Goal: Navigation & Orientation: Find specific page/section

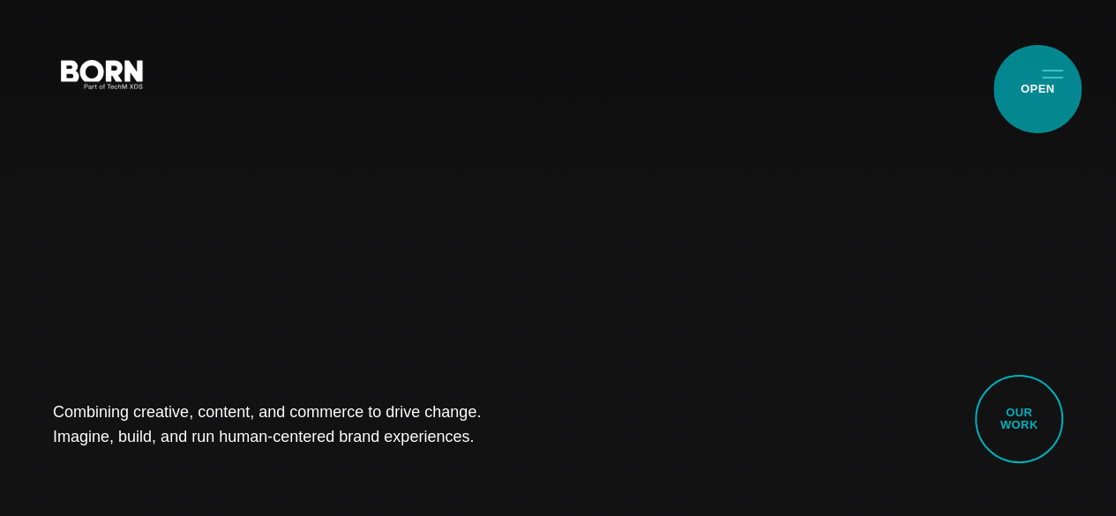
click at [1037, 89] on button "Primary Menu" at bounding box center [1052, 73] width 42 height 37
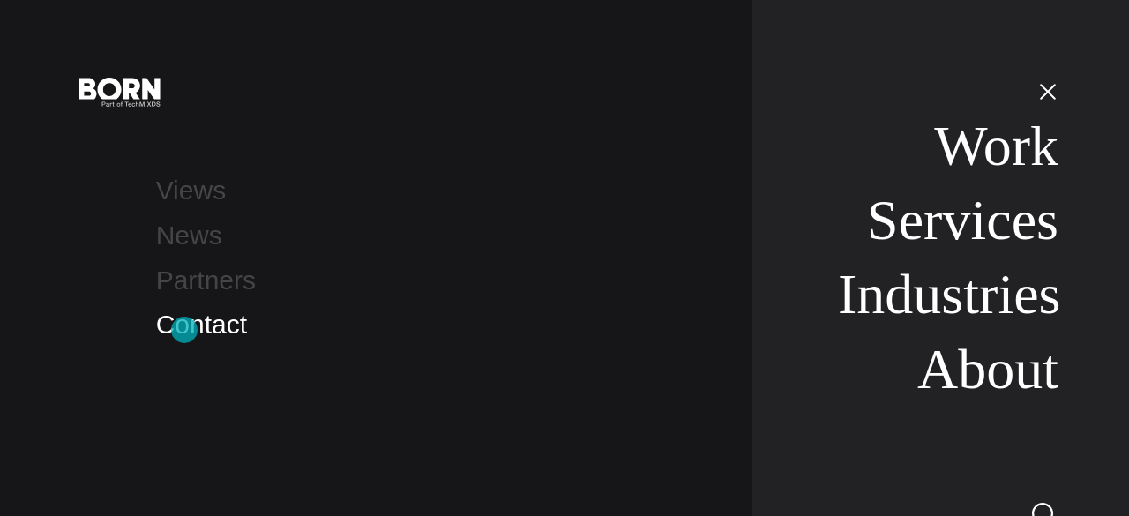
click at [184, 330] on link "Contact" at bounding box center [201, 324] width 91 height 29
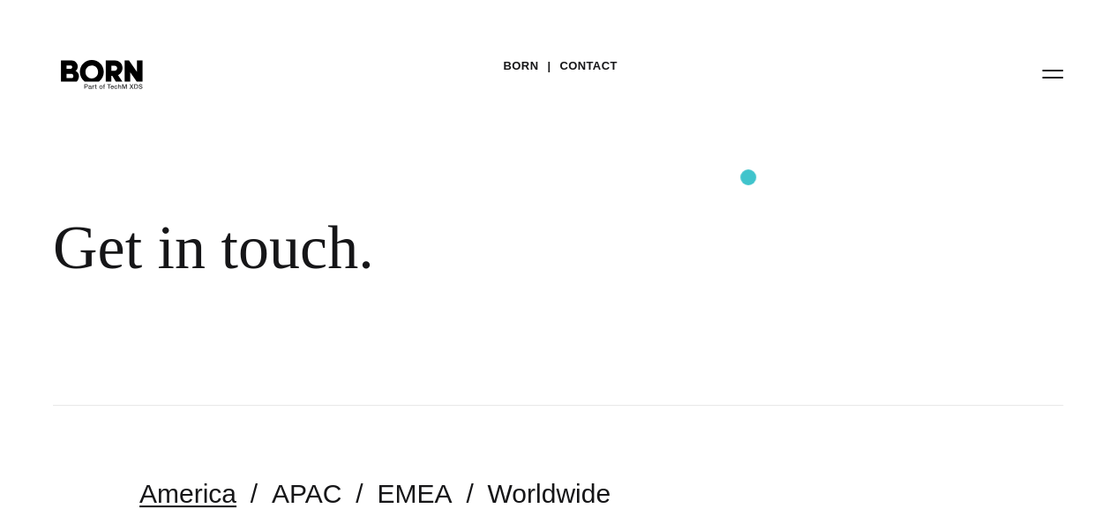
click at [748, 177] on div "BORN Contact Get in touch." at bounding box center [558, 203] width 1116 height 406
click at [544, 79] on div "BORN Contact" at bounding box center [560, 66] width 114 height 26
click at [511, 79] on link "BORN" at bounding box center [520, 66] width 35 height 26
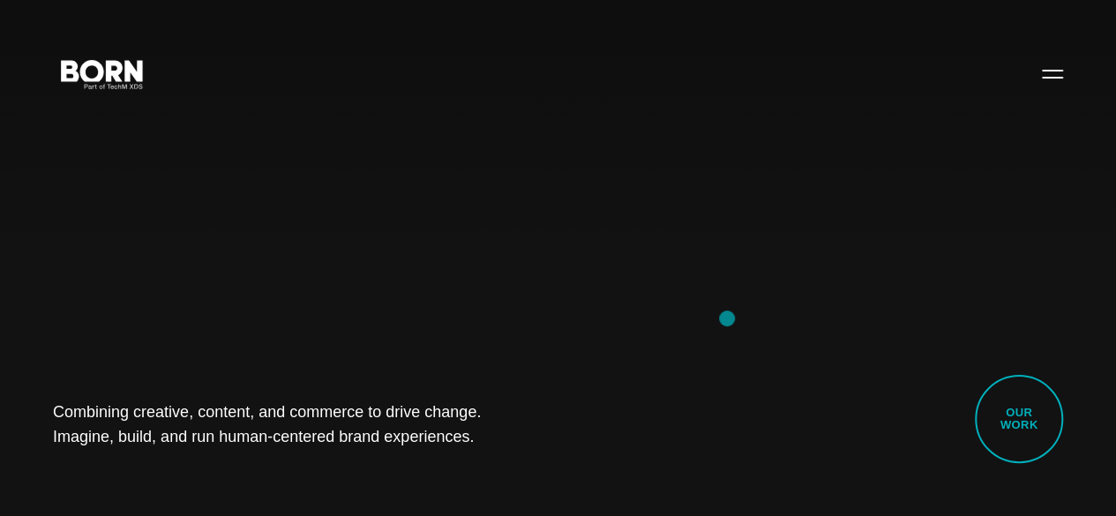
click at [727, 318] on div "Combining creative, content, and commerce to drive change. Imagine, build, and …" at bounding box center [558, 258] width 1116 height 516
click at [1012, 422] on link "Our Work" at bounding box center [1019, 419] width 88 height 88
